Goal: Use online tool/utility: Use online tool/utility

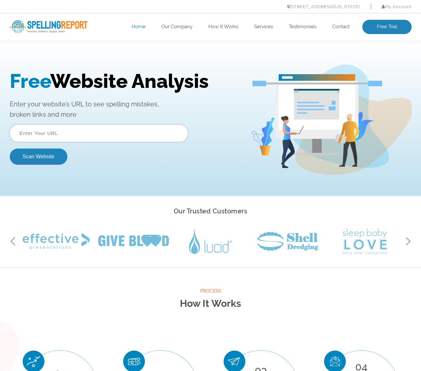
click at [57, 136] on input "text" at bounding box center [99, 132] width 178 height 17
type input "[URL][DOMAIN_NAME]"
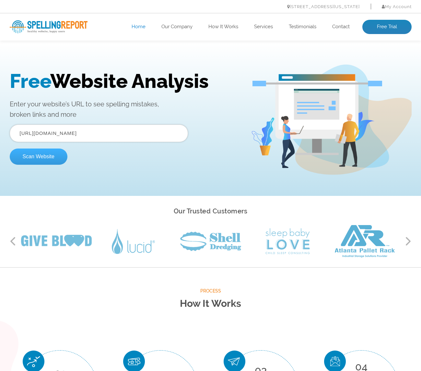
click at [38, 159] on button "Scan Website" at bounding box center [39, 156] width 58 height 16
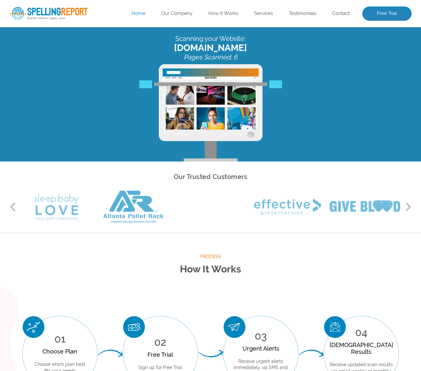
scroll to position [35, 0]
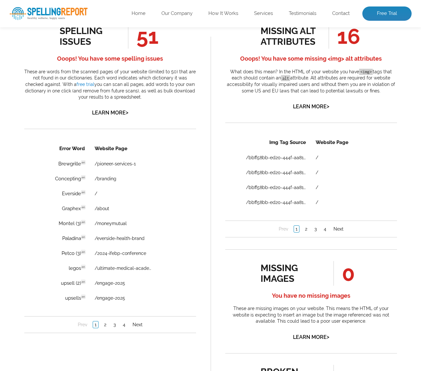
scroll to position [379, 0]
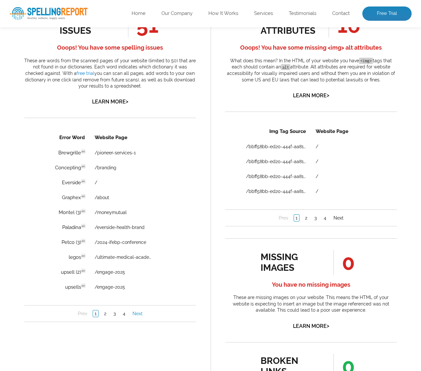
click at [137, 314] on link "Next" at bounding box center [137, 313] width 13 height 6
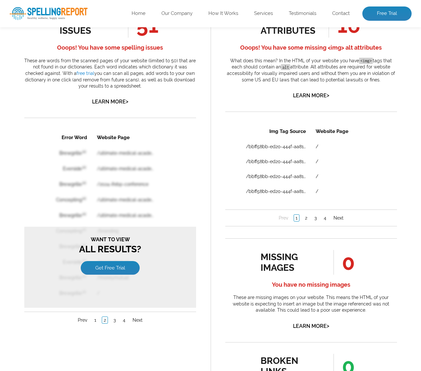
scroll to position [0, 0]
click at [96, 318] on link "1" at bounding box center [94, 319] width 5 height 6
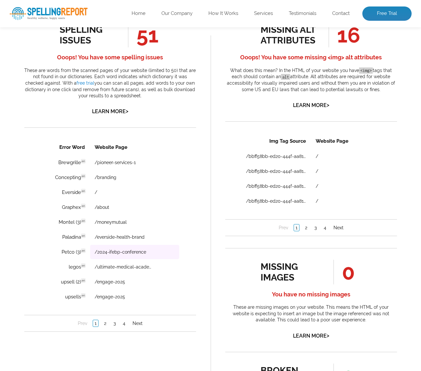
scroll to position [367, 0]
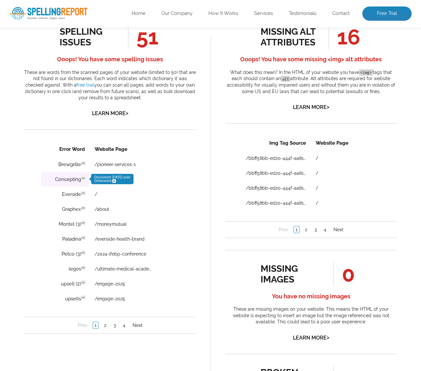
click at [78, 180] on td "Concepting en Discovered: 08-28-2025 scan Dictionaries: en" at bounding box center [65, 179] width 48 height 14
click at [117, 112] on link "Learn More >" at bounding box center [110, 113] width 36 height 6
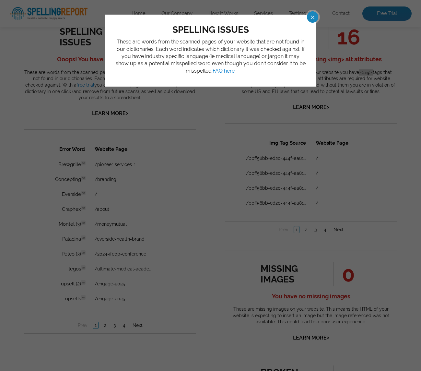
click at [313, 20] on span at bounding box center [306, 16] width 11 height 11
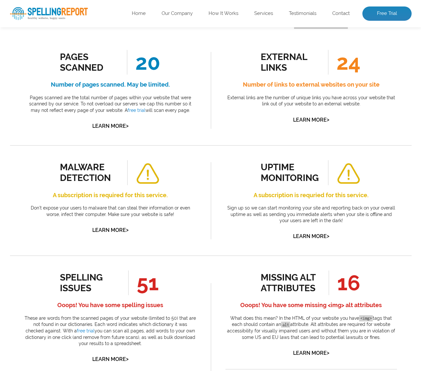
scroll to position [122, 0]
